Goal: Navigation & Orientation: Understand site structure

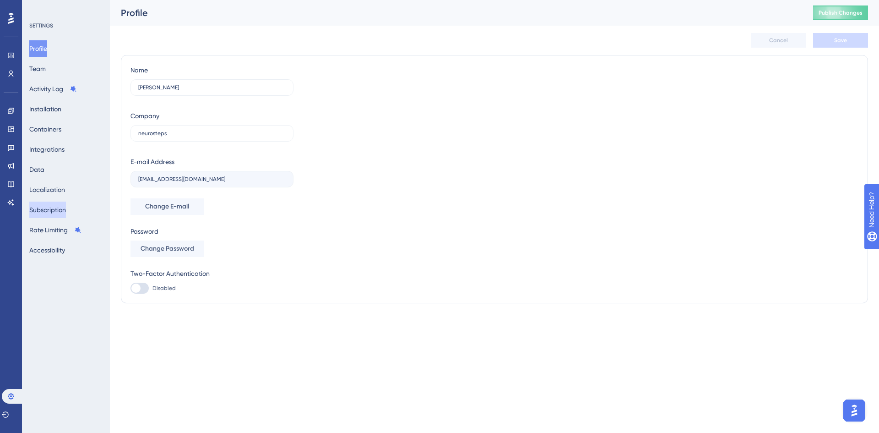
click at [62, 209] on button "Subscription" at bounding box center [47, 209] width 37 height 16
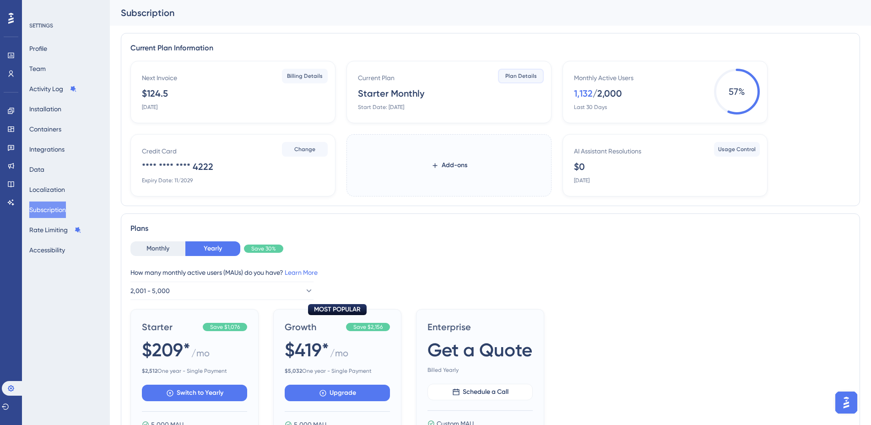
click at [511, 79] on span "Plan Details" at bounding box center [522, 75] width 32 height 7
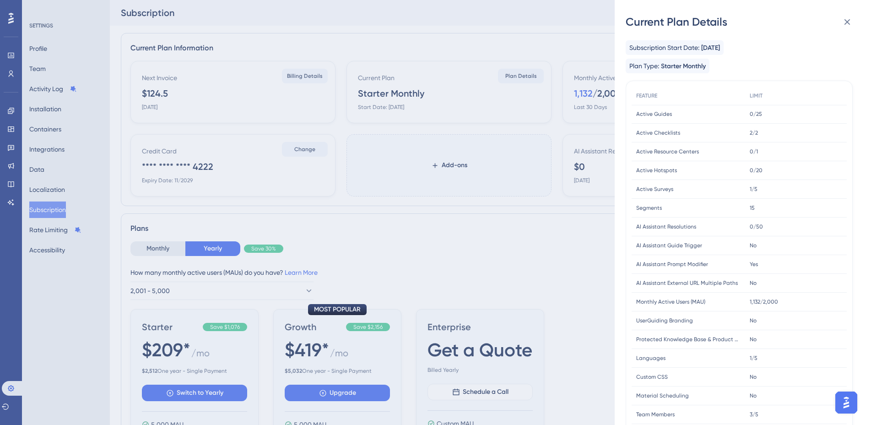
click at [555, 267] on div "Current Plan Details Subscription Start Date: [DATE] Plan Type: Starter Monthly…" at bounding box center [435, 212] width 871 height 425
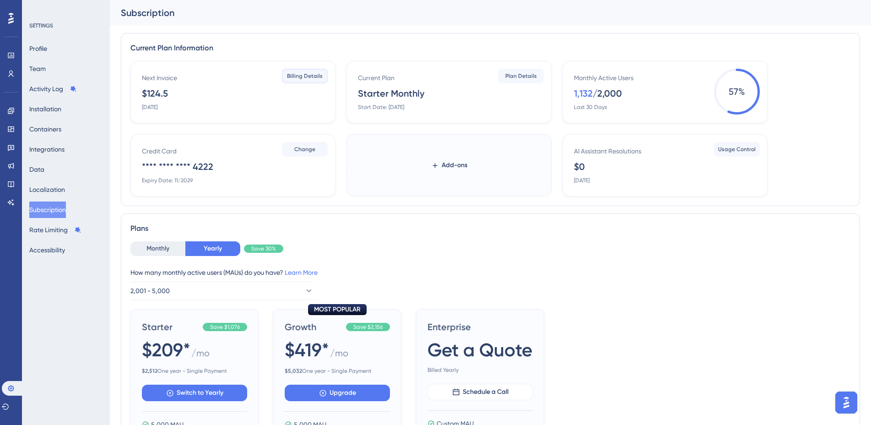
click at [312, 80] on button "Billing Details" at bounding box center [305, 76] width 46 height 15
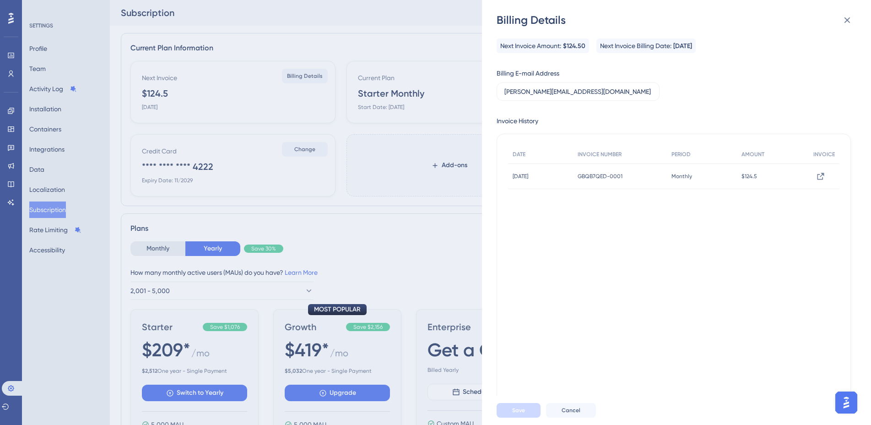
click at [441, 253] on div "Billing Details Next Invoice Amount: $124.50 Next Invoice Billing Date: [DATE] …" at bounding box center [435, 212] width 871 height 425
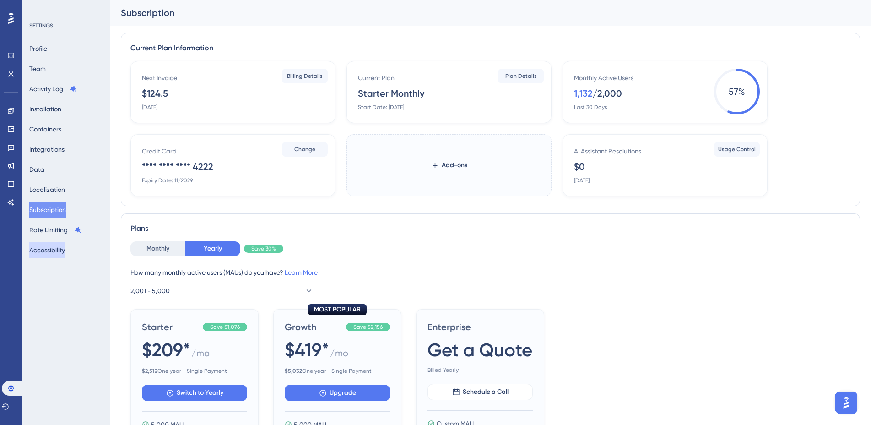
click at [49, 248] on button "Accessibility" at bounding box center [47, 250] width 36 height 16
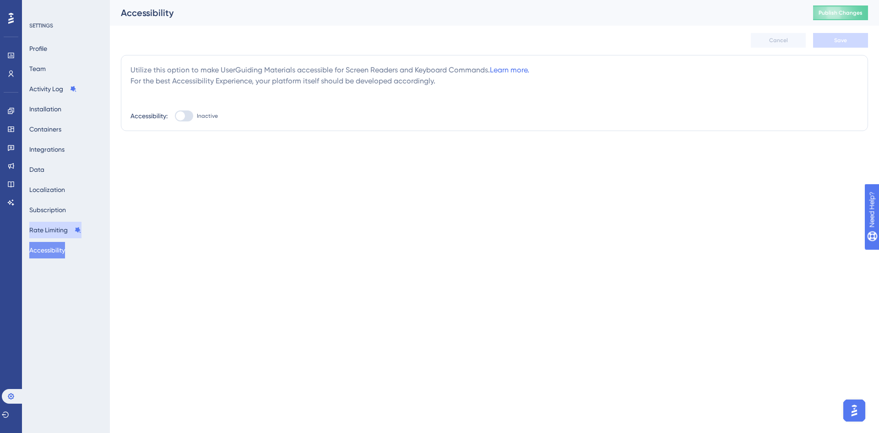
click at [54, 233] on button "Rate Limiting" at bounding box center [55, 230] width 52 height 16
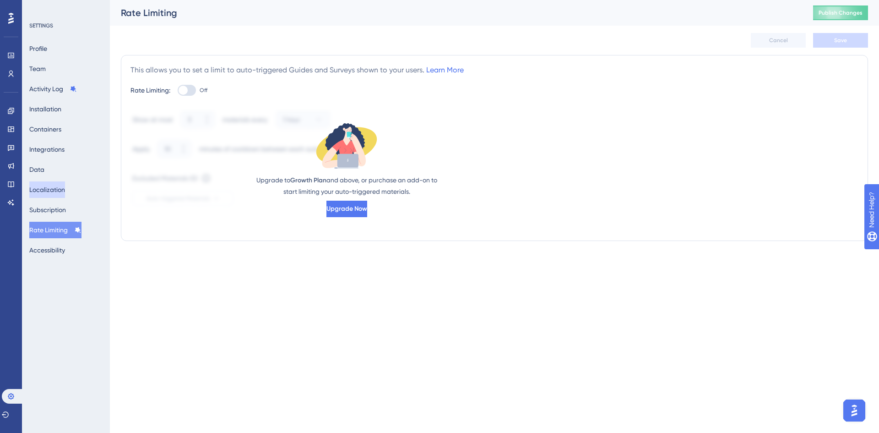
click at [60, 189] on button "Localization" at bounding box center [47, 189] width 36 height 16
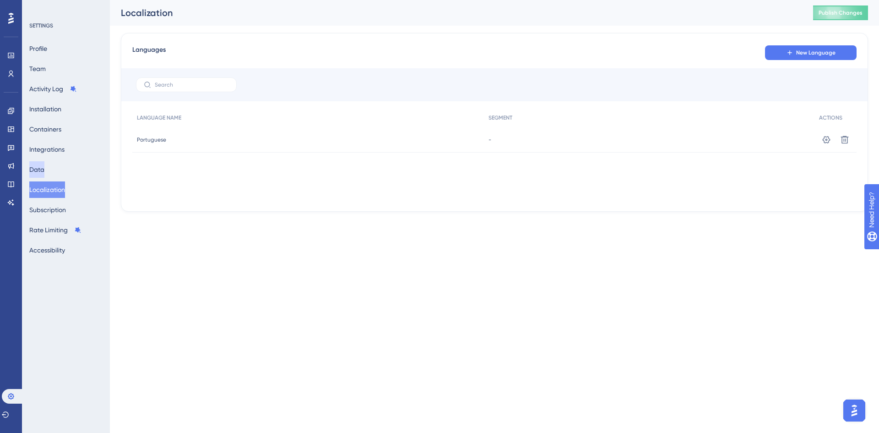
click at [44, 170] on button "Data" at bounding box center [36, 169] width 15 height 16
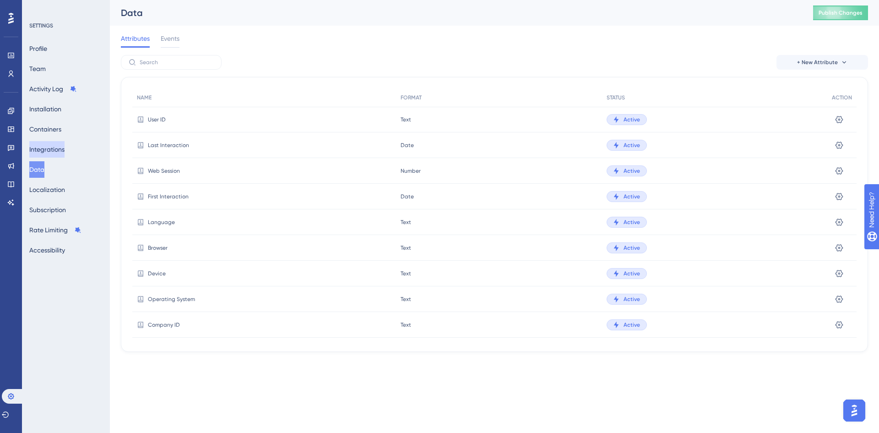
click at [56, 146] on button "Integrations" at bounding box center [46, 149] width 35 height 16
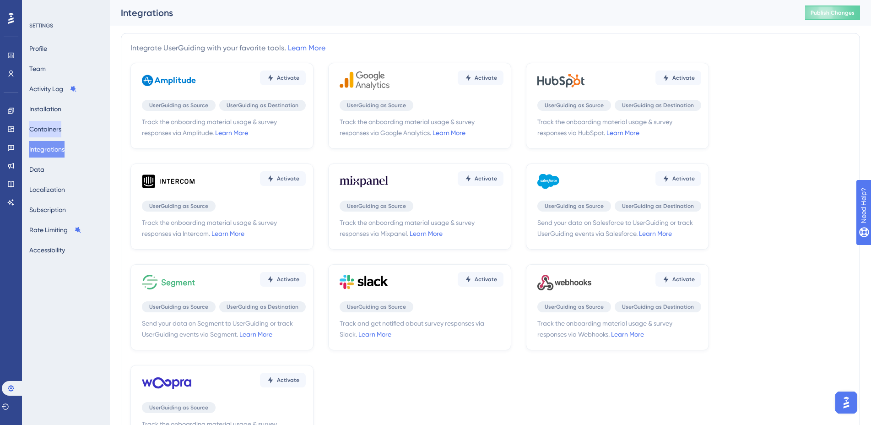
click at [58, 131] on button "Containers" at bounding box center [45, 129] width 32 height 16
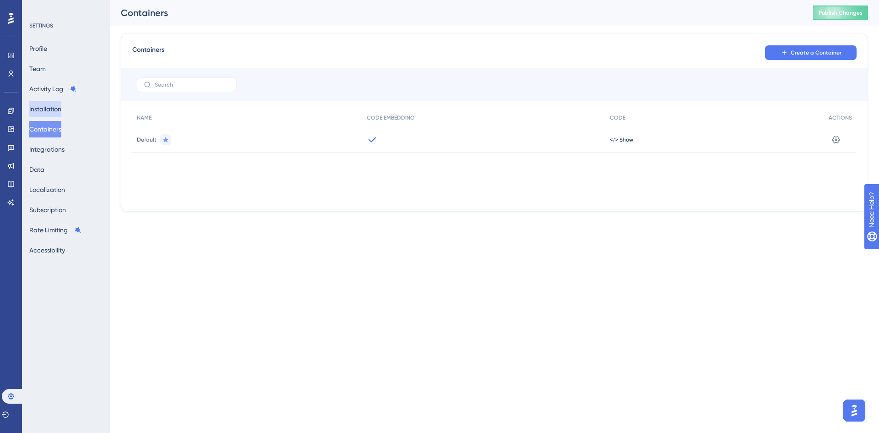
click at [57, 108] on button "Installation" at bounding box center [45, 109] width 32 height 16
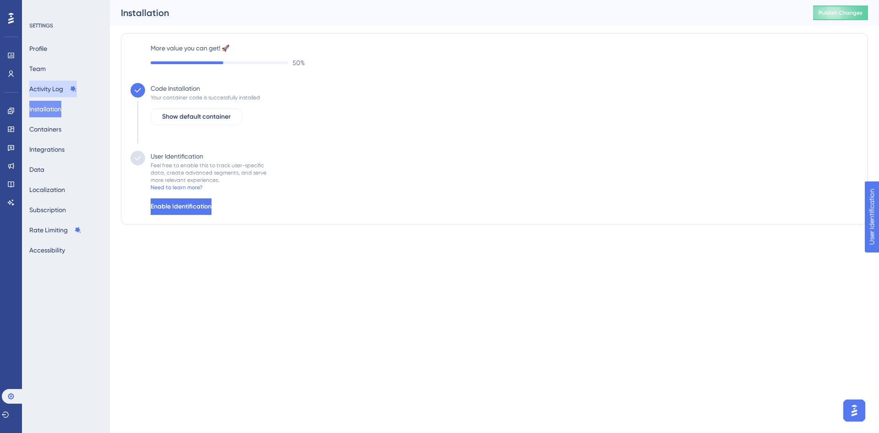
click at [56, 91] on button "Activity Log" at bounding box center [53, 89] width 48 height 16
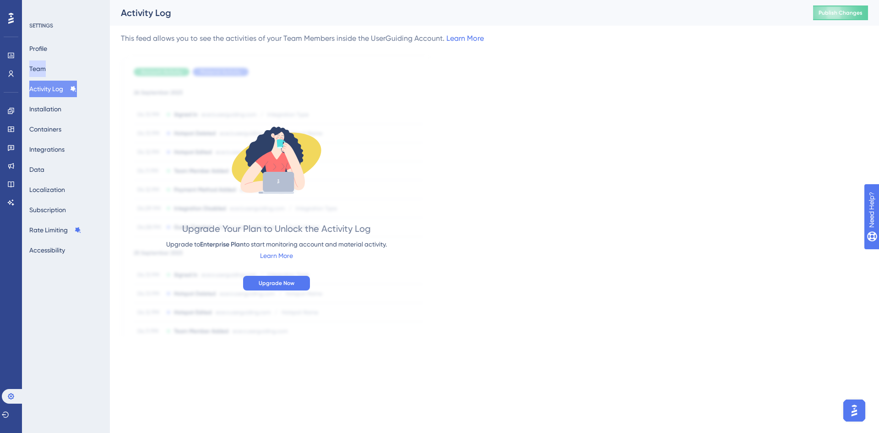
click at [46, 72] on button "Team" at bounding box center [37, 68] width 16 height 16
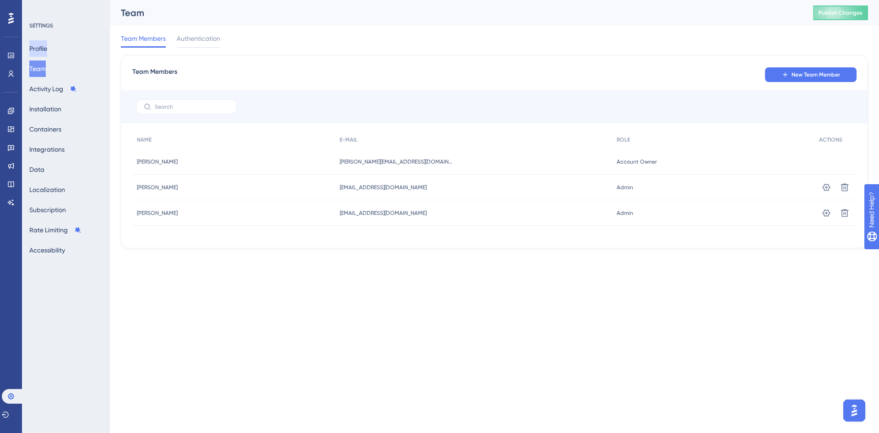
click at [47, 49] on button "Profile" at bounding box center [38, 48] width 18 height 16
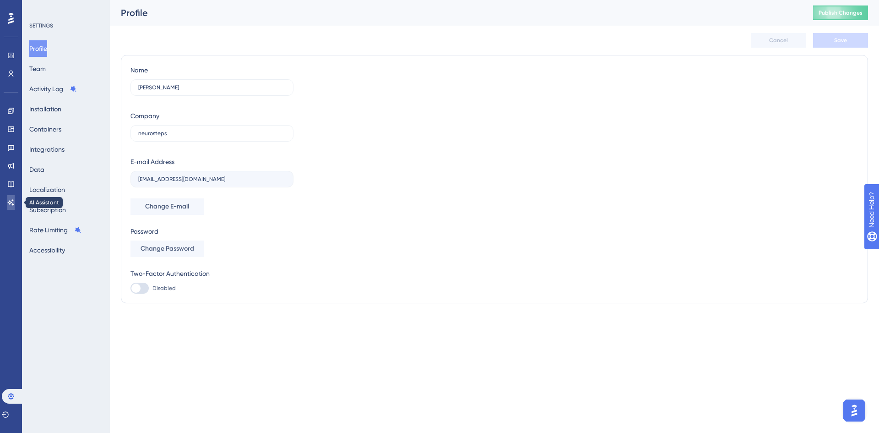
click at [11, 202] on icon at bounding box center [11, 202] width 6 height 6
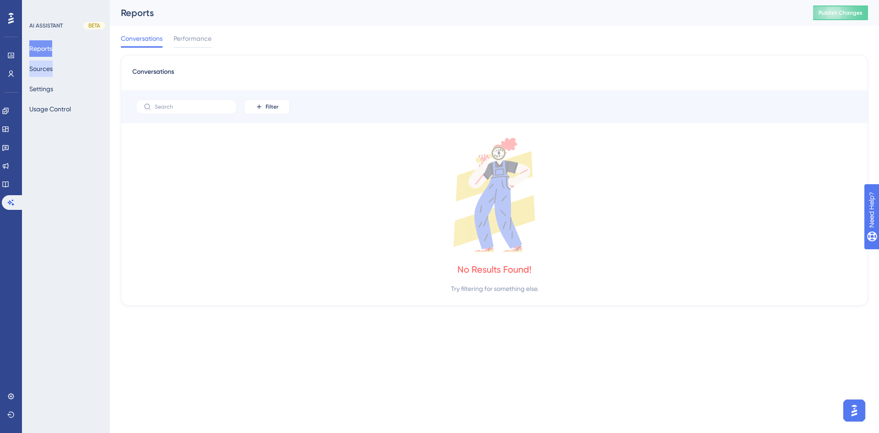
click at [53, 71] on button "Sources" at bounding box center [40, 68] width 23 height 16
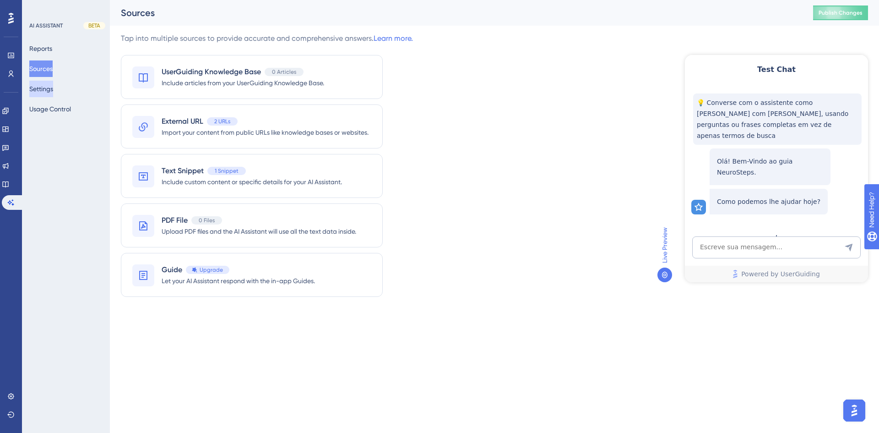
click at [53, 92] on button "Settings" at bounding box center [41, 89] width 24 height 16
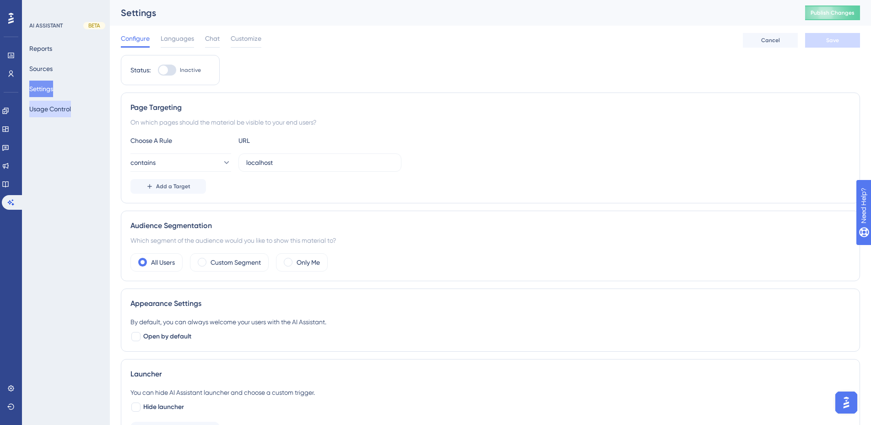
click at [69, 114] on button "Usage Control" at bounding box center [50, 109] width 42 height 16
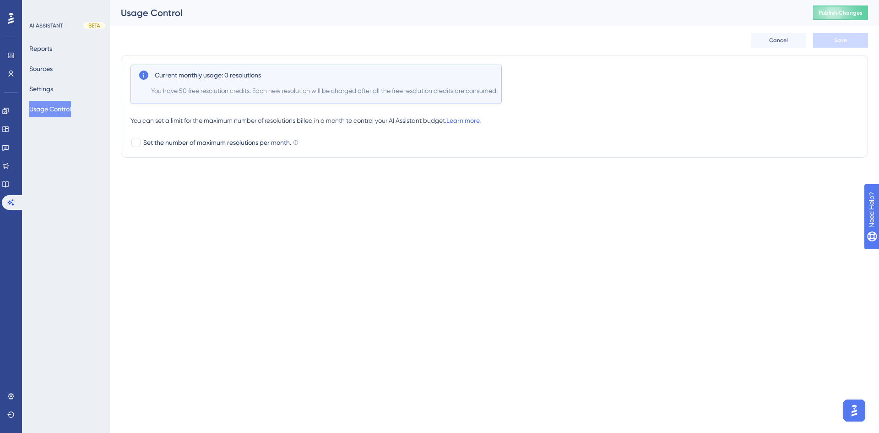
click at [14, 19] on div at bounding box center [11, 18] width 15 height 15
